Goal: Transaction & Acquisition: Purchase product/service

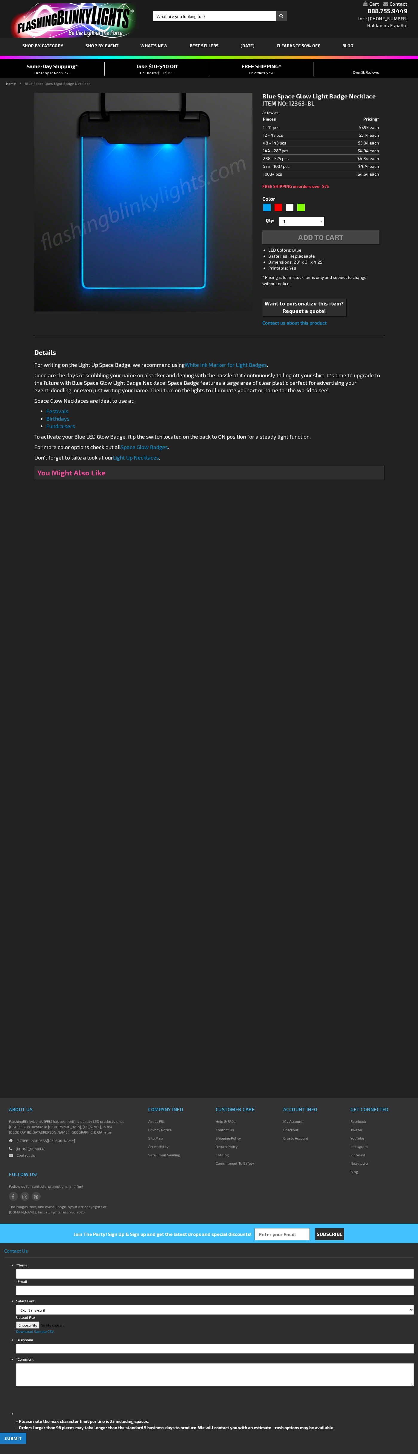
type input "5629"
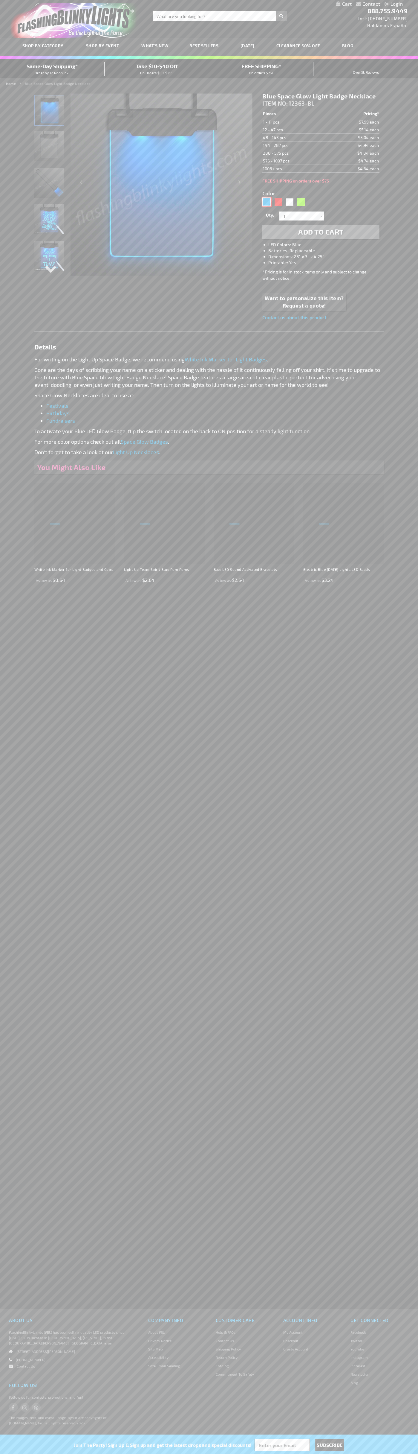
click at [267, 202] on div "Blue" at bounding box center [267, 201] width 9 height 9
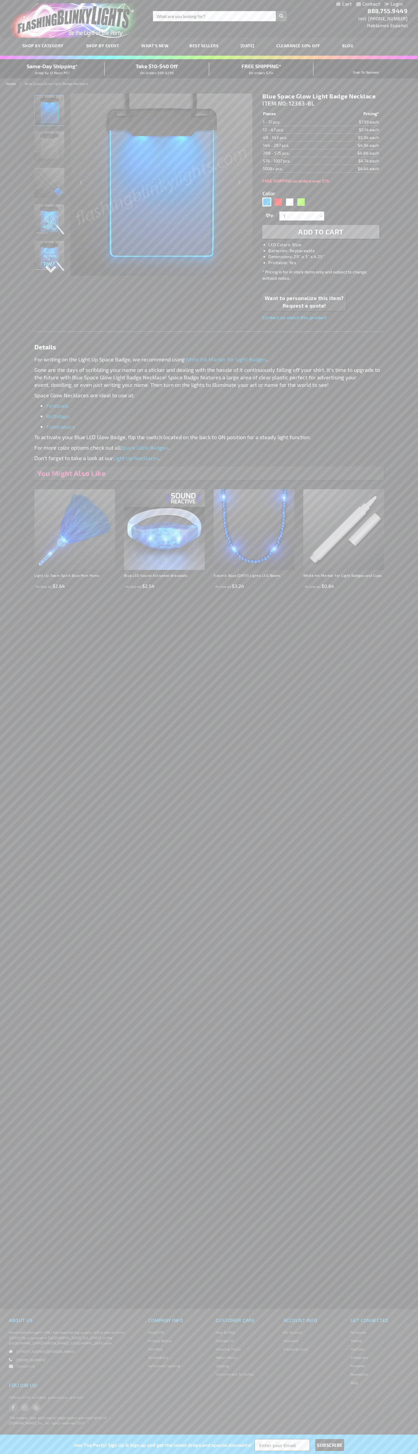
click at [321, 232] on span "Add to Cart" at bounding box center [321, 231] width 45 height 9
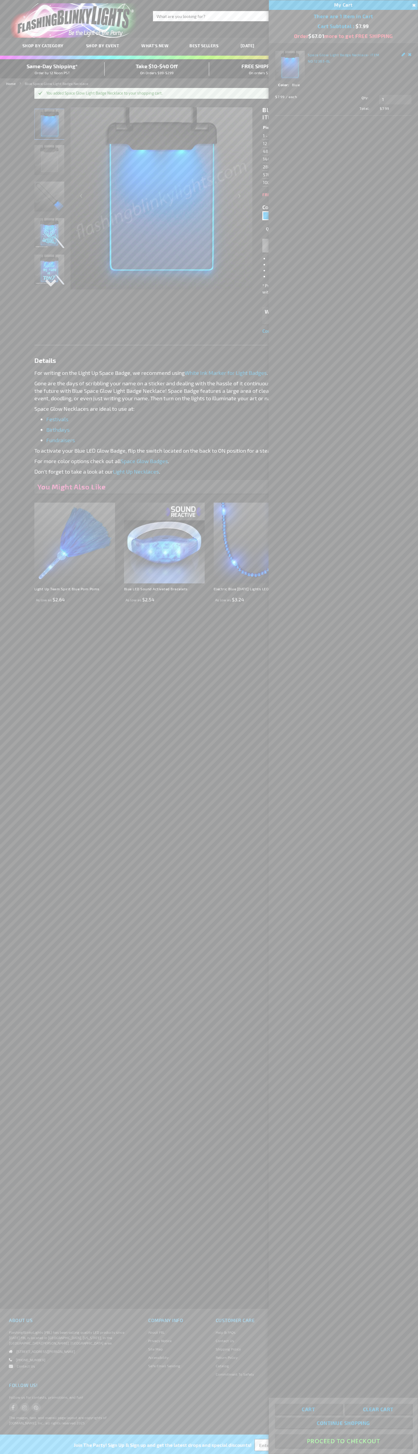
click at [344, 1441] on button "Proceed To Checkout" at bounding box center [343, 1440] width 137 height 13
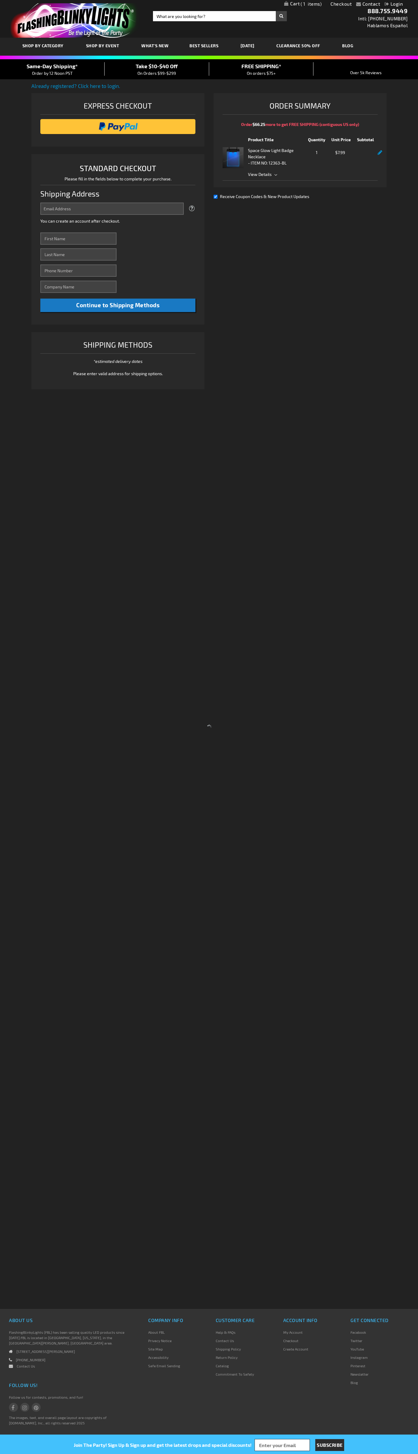
select select "US"
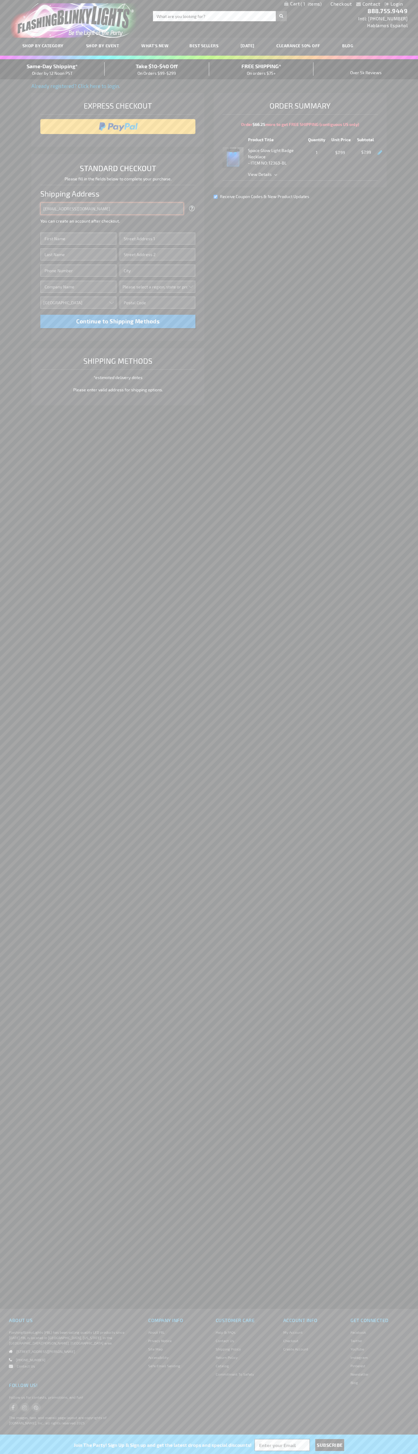
type input "johnsmith005@storebotmail.joonix.net"
type input "John"
type input "2590 Pearl Street"
type input "First floor"
type input "boulder"
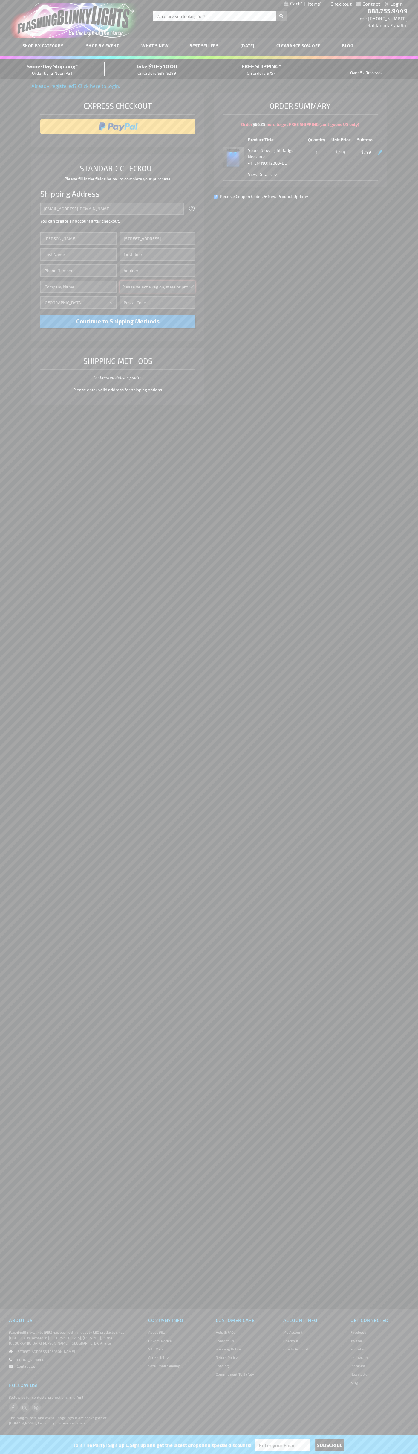
select select "13"
type input "80302"
type input "Smith"
type input "6502530000"
type input "John Smith"
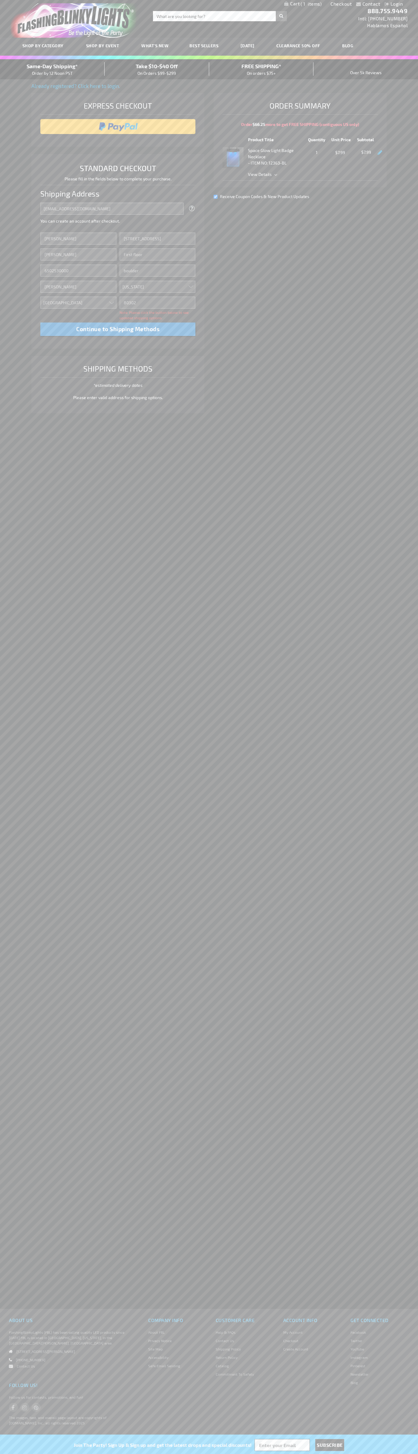
click at [52, 69] on div "Same-Day Shipping* Order by 12 Noon PST" at bounding box center [52, 69] width 105 height 14
click at [118, 127] on input "image" at bounding box center [118, 127] width 150 height 12
